Goal: Task Accomplishment & Management: Use online tool/utility

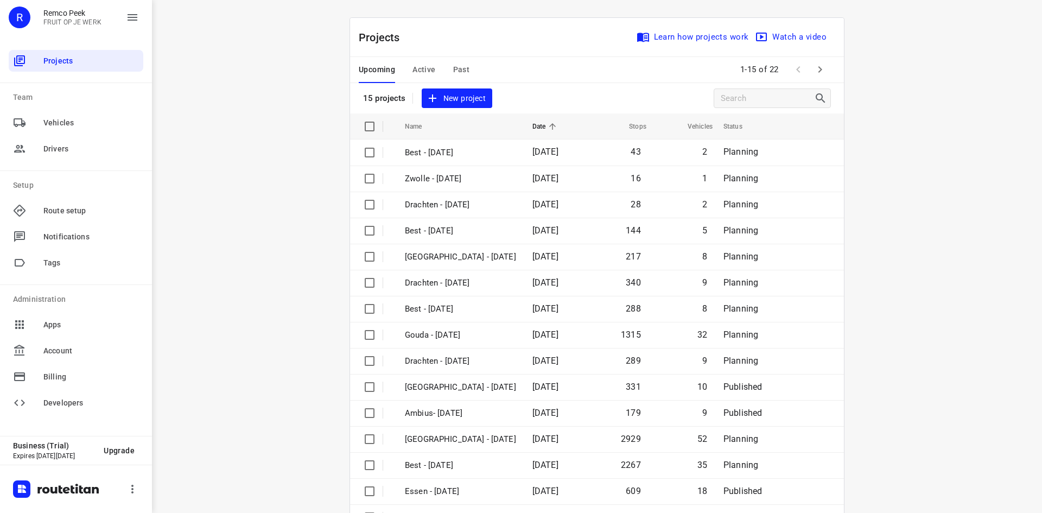
click at [264, 248] on div "i © 2025 Routetitan , © Stadia Maps , © OpenMapTiles © OpenStreetMap contributo…" at bounding box center [597, 256] width 890 height 513
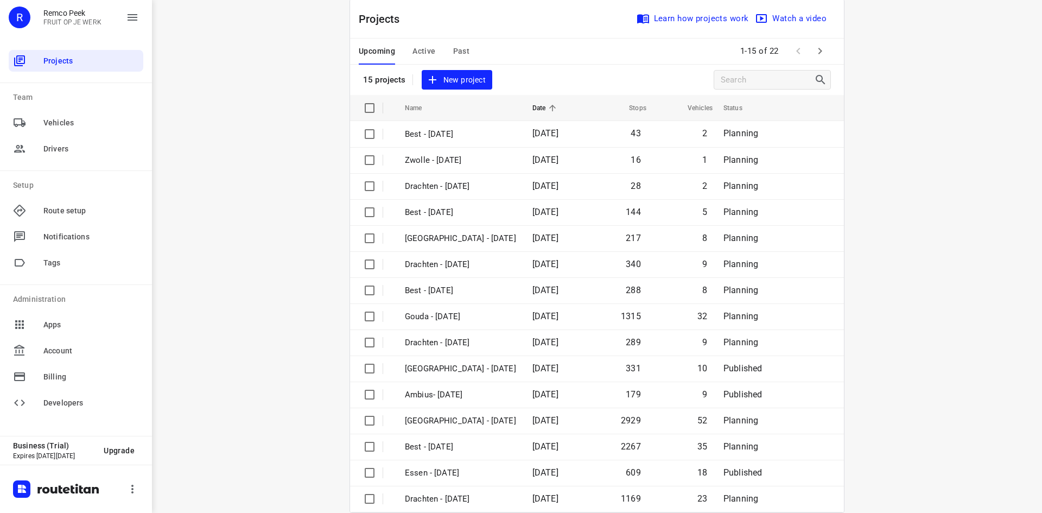
scroll to position [36, 0]
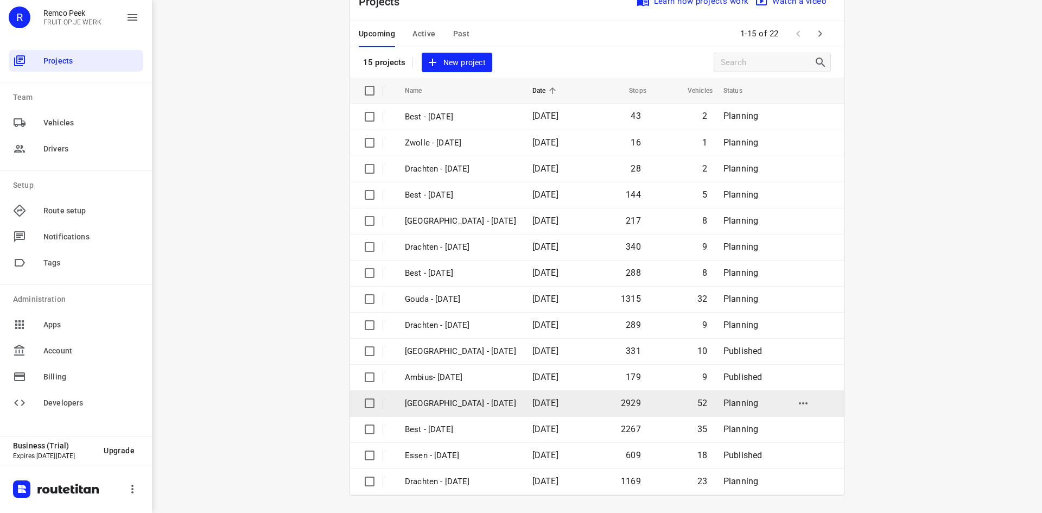
click at [442, 396] on td "[GEOGRAPHIC_DATA] - [DATE]" at bounding box center [459, 403] width 130 height 26
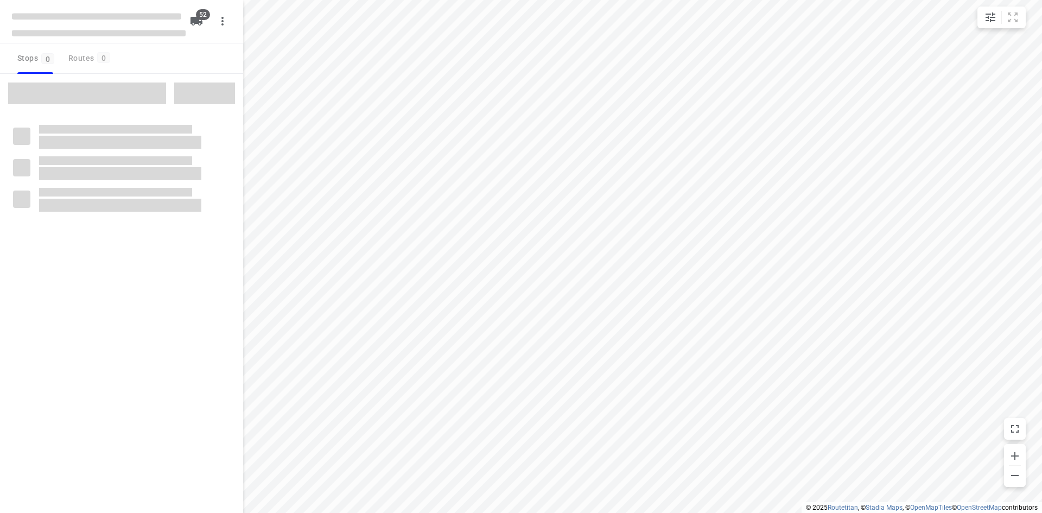
checkbox input "true"
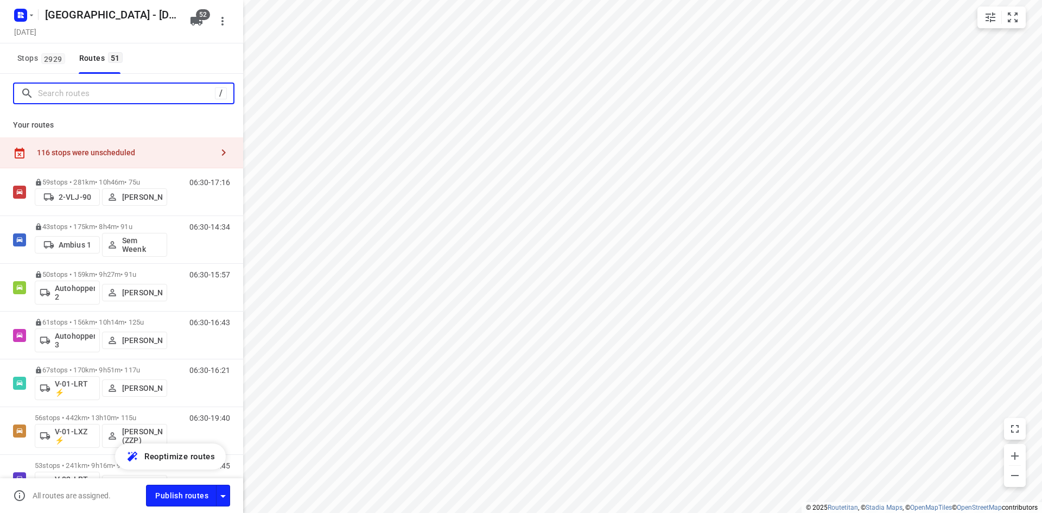
click at [102, 90] on input "Search routes" at bounding box center [126, 93] width 177 height 17
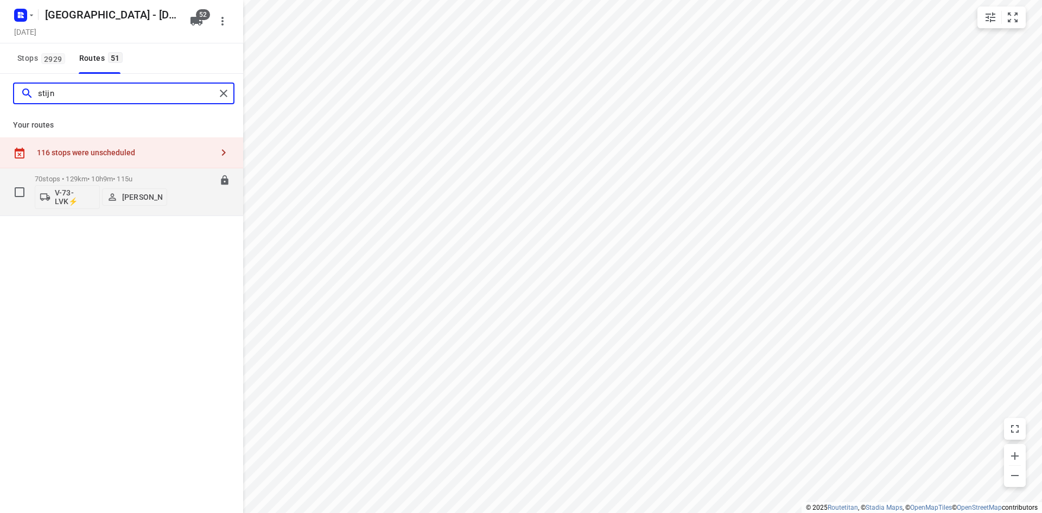
type input "stijn"
click at [137, 198] on p "[PERSON_NAME]" at bounding box center [142, 197] width 40 height 9
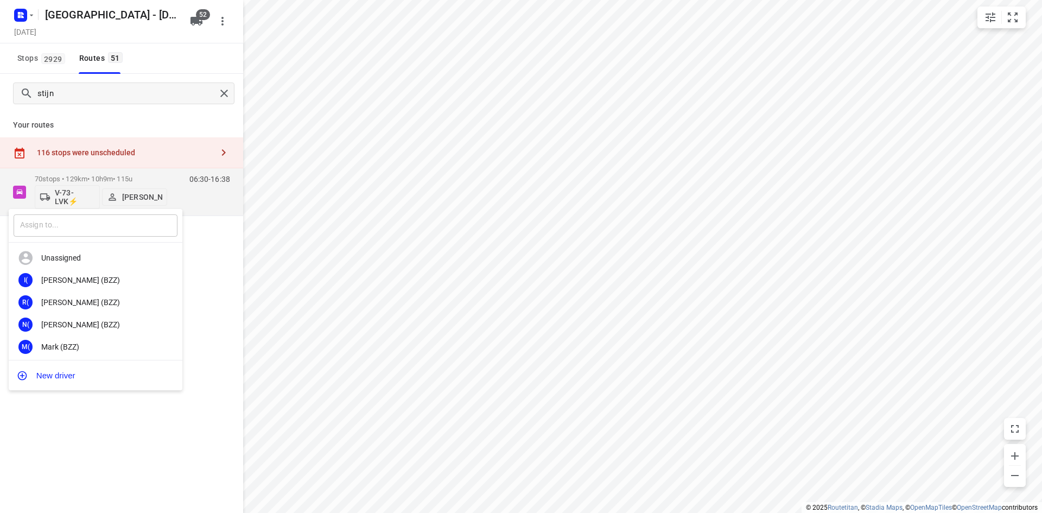
click at [124, 225] on input "text" at bounding box center [96, 225] width 164 height 22
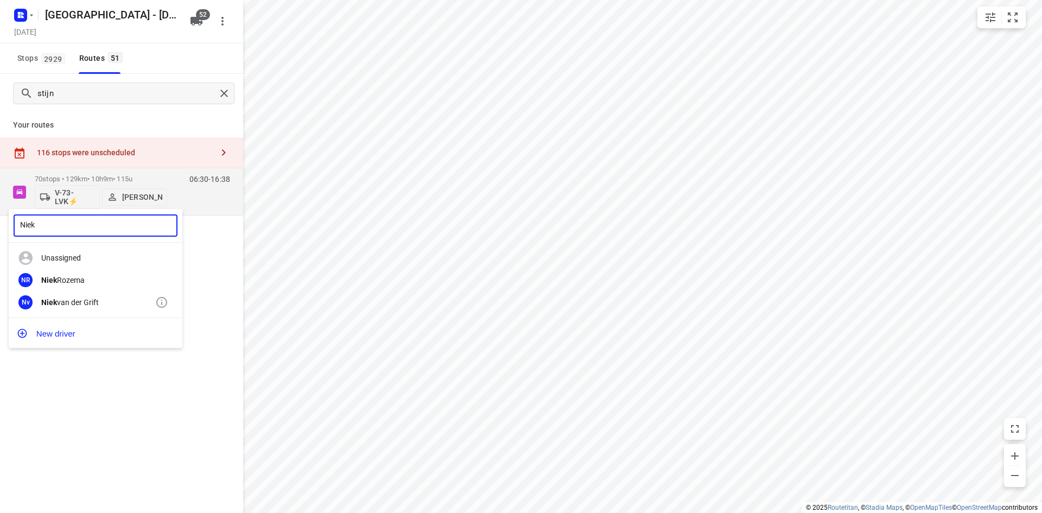
type input "Niek"
click at [96, 305] on div "[PERSON_NAME]" at bounding box center [98, 302] width 114 height 9
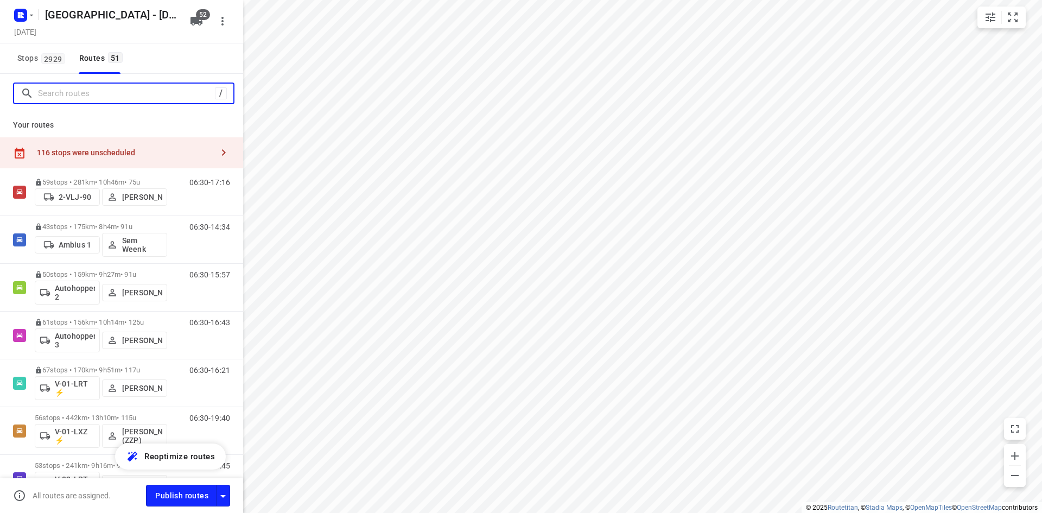
click at [109, 93] on input "Search routes" at bounding box center [126, 93] width 177 height 17
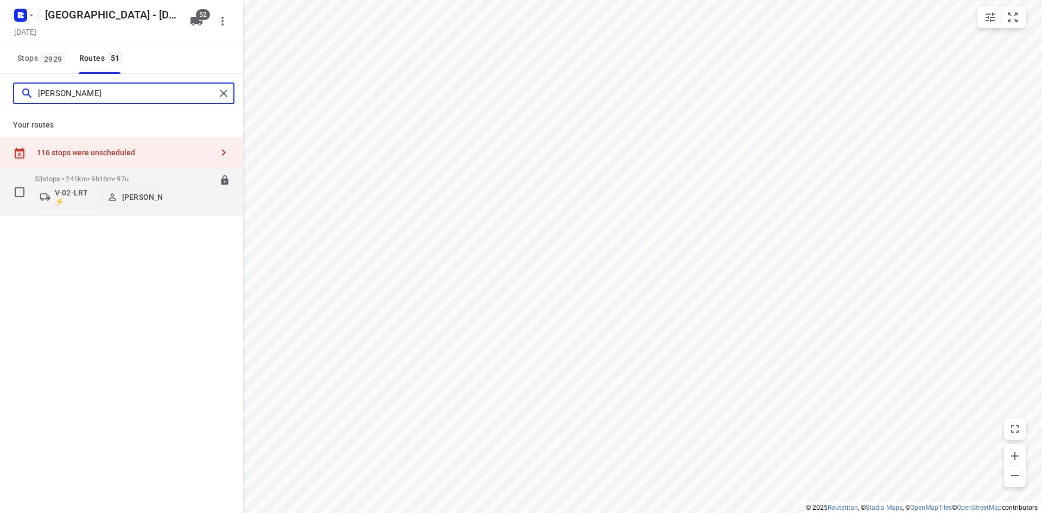
type input "[PERSON_NAME]"
click at [140, 175] on p "53 stops • 241km • 9h16m • 97u" at bounding box center [101, 179] width 132 height 8
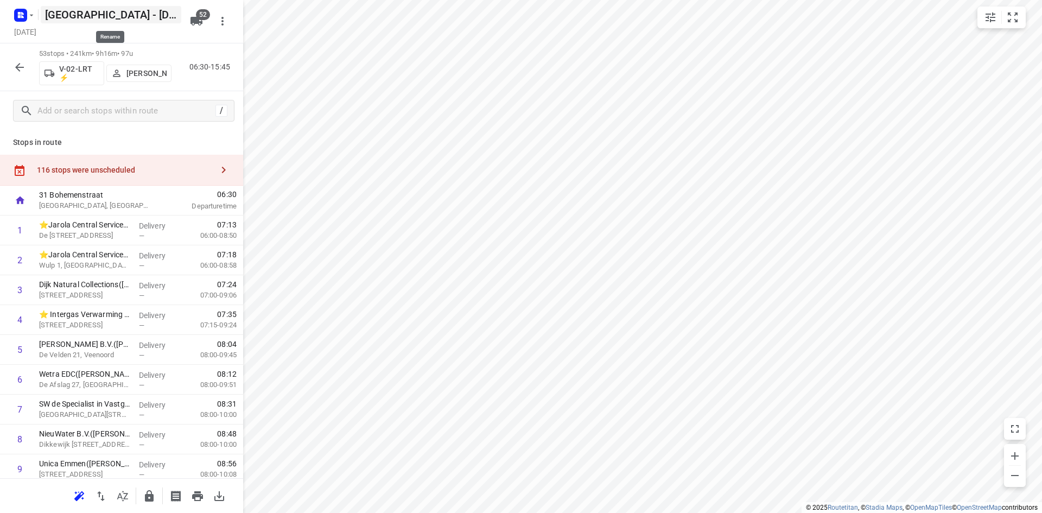
click at [168, 20] on h5 "[GEOGRAPHIC_DATA] - [DATE]" at bounding box center [111, 14] width 141 height 17
click at [225, 36] on div "Zwolle - [DATE] ​ [DATE]" at bounding box center [121, 21] width 243 height 43
